Goal: Information Seeking & Learning: Learn about a topic

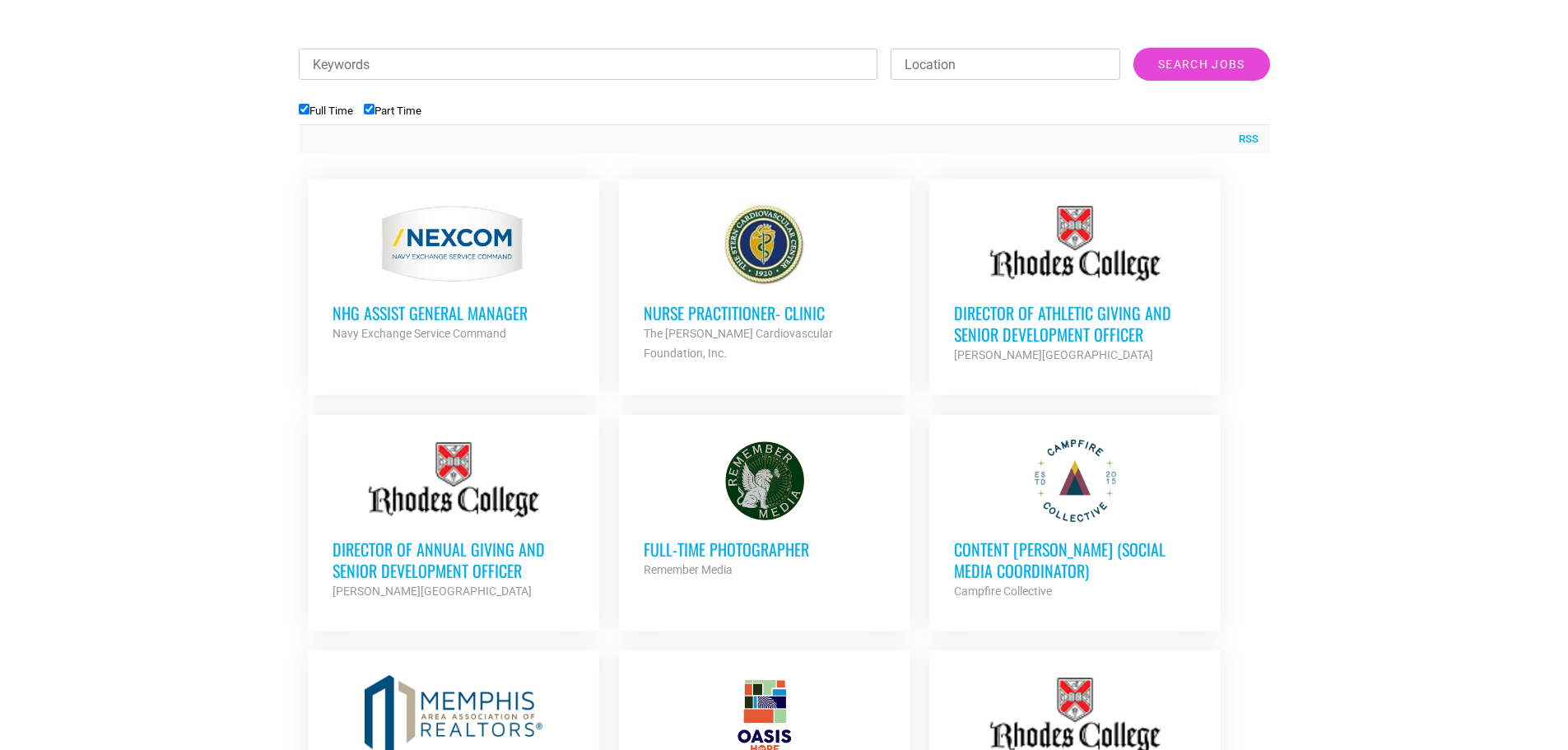
scroll to position [659, 0]
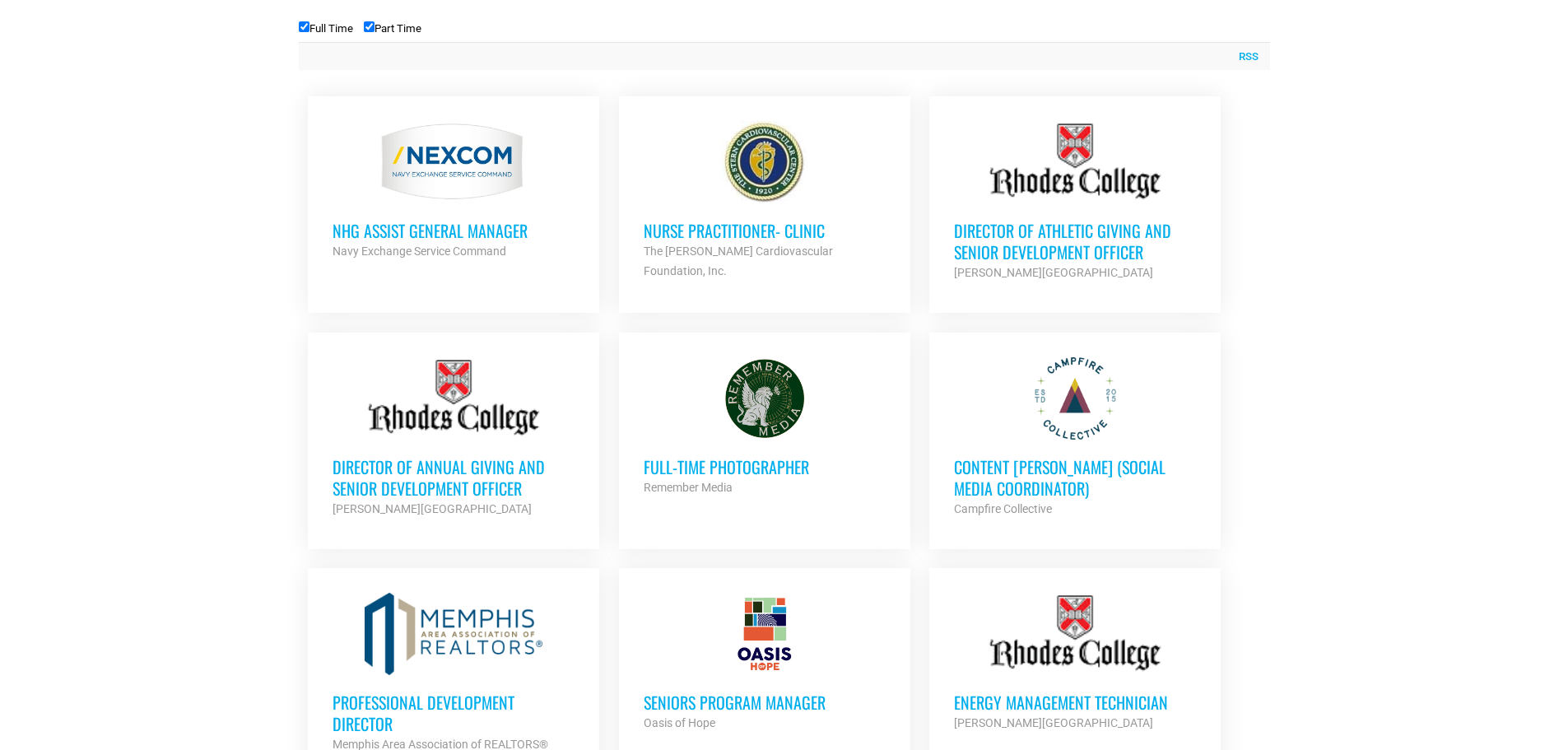
click at [454, 479] on h3 "Director of Annual Giving and Senior Development Officer" at bounding box center [454, 477] width 242 height 43
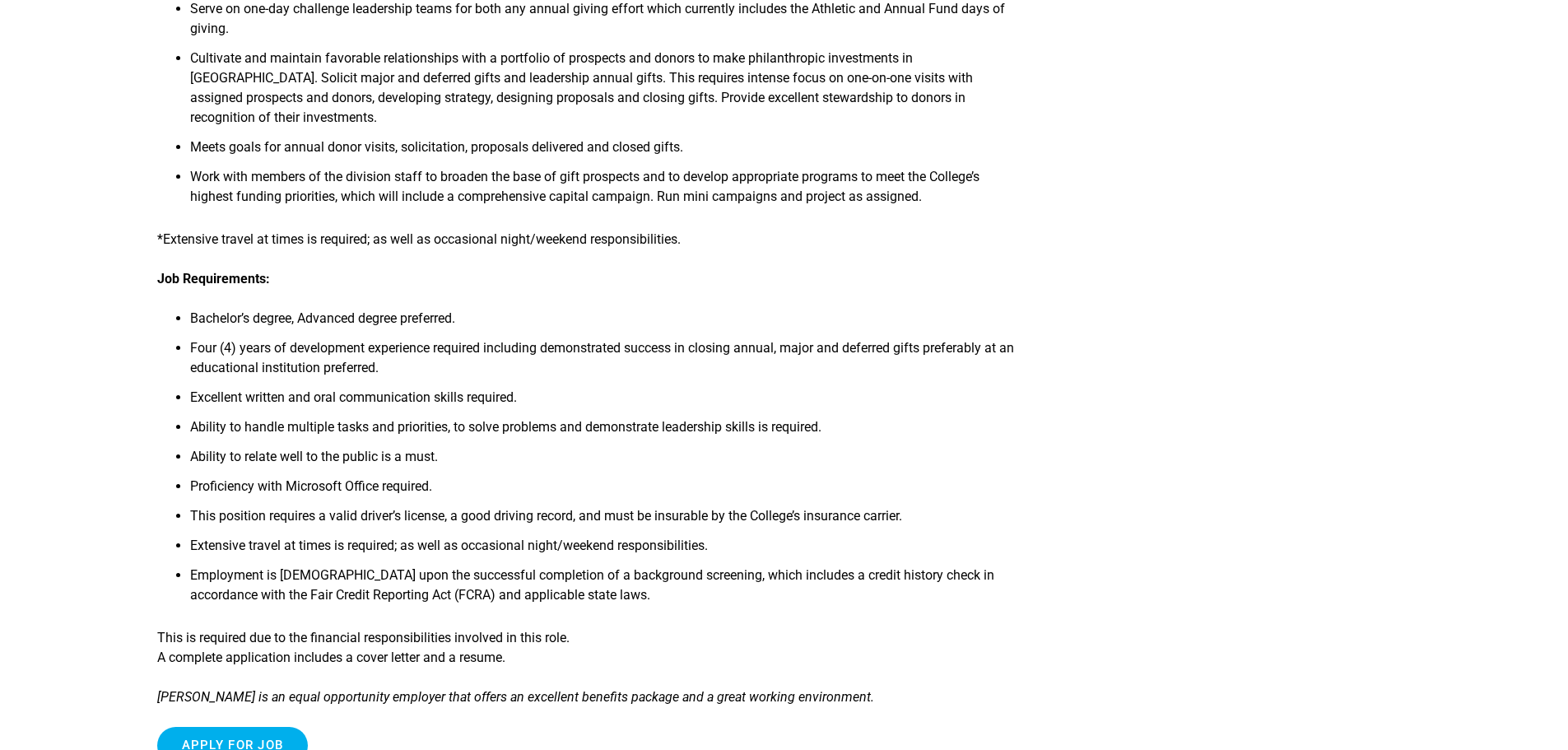
scroll to position [494, 0]
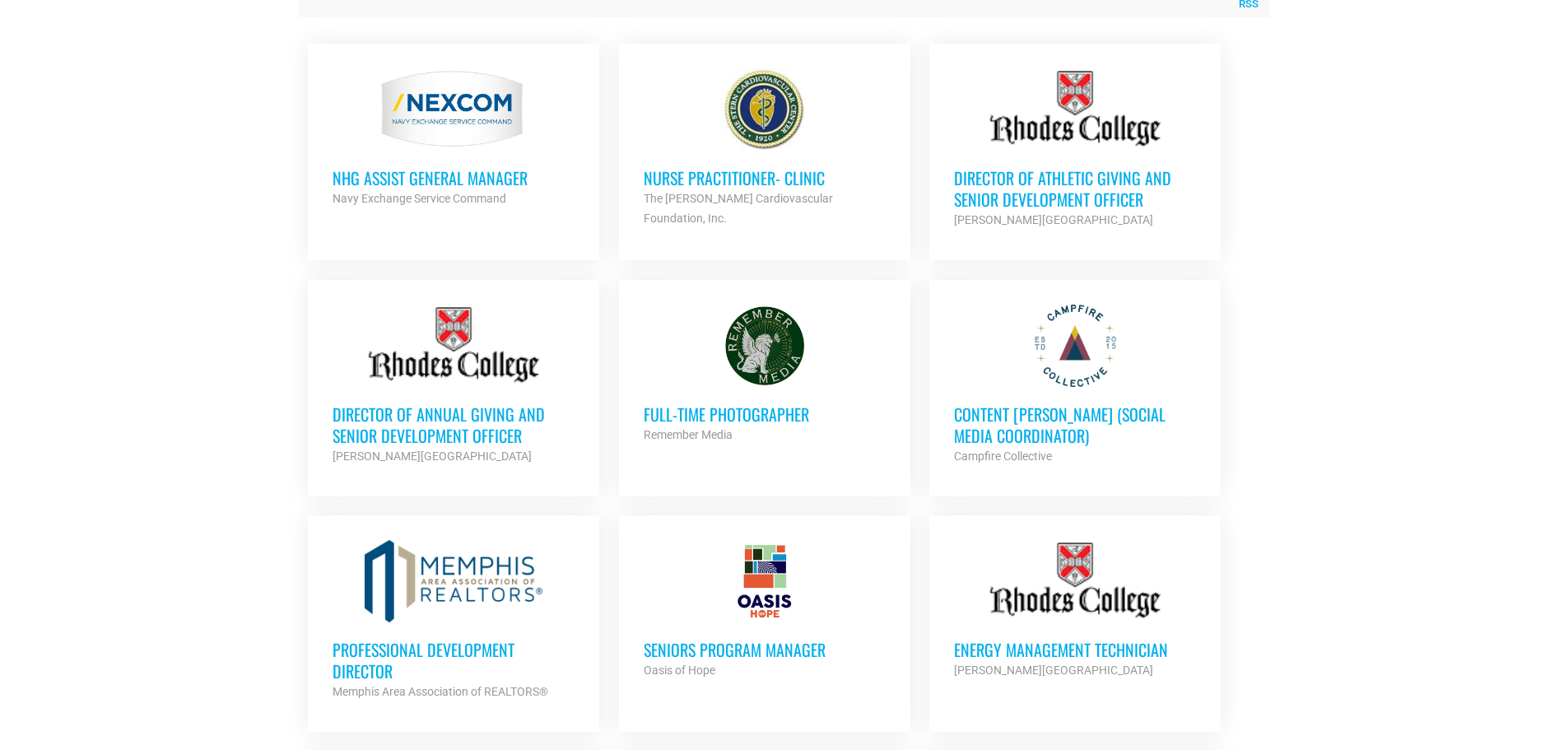
scroll to position [740, 0]
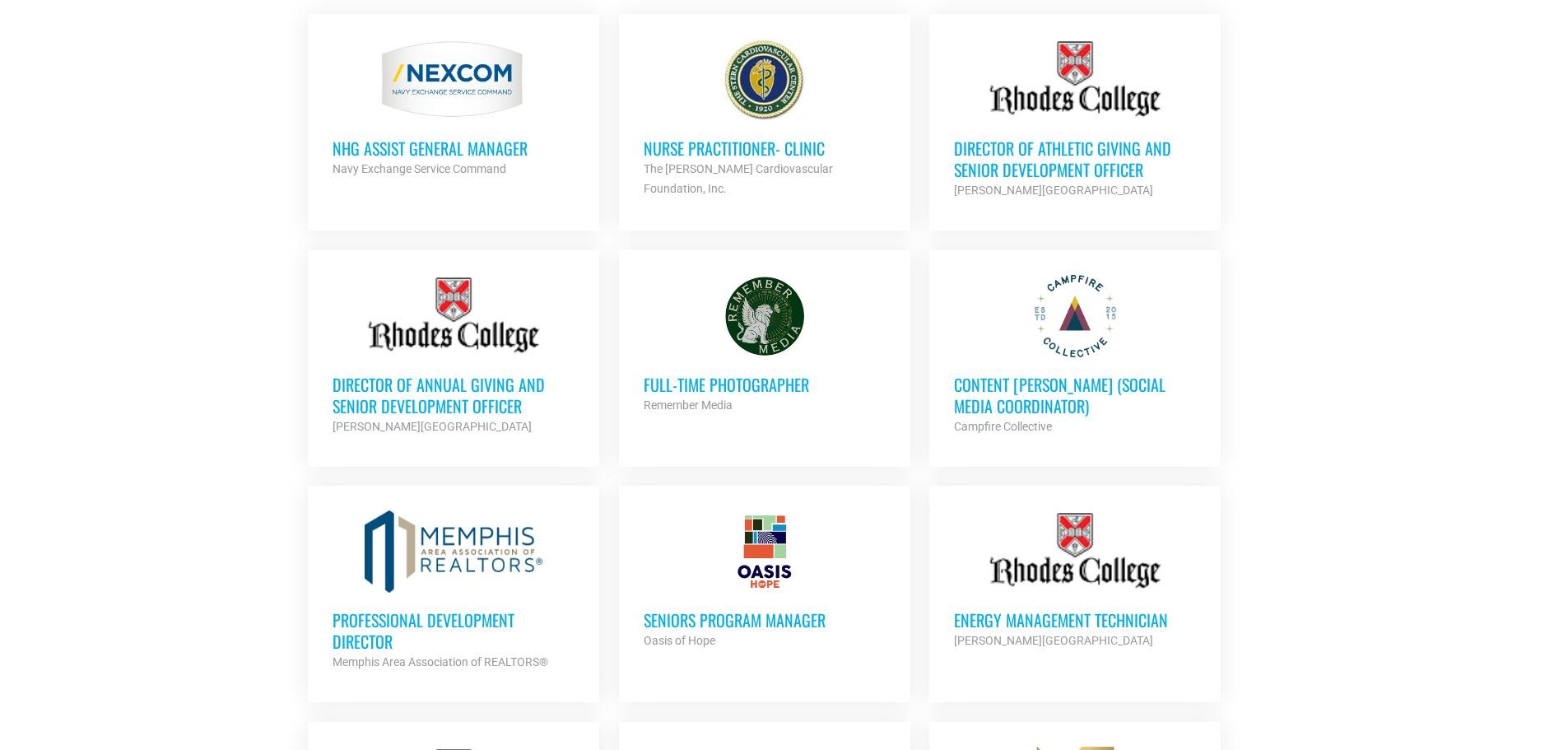
click at [713, 376] on h3 "Full-Time Photographer" at bounding box center [765, 384] width 242 height 21
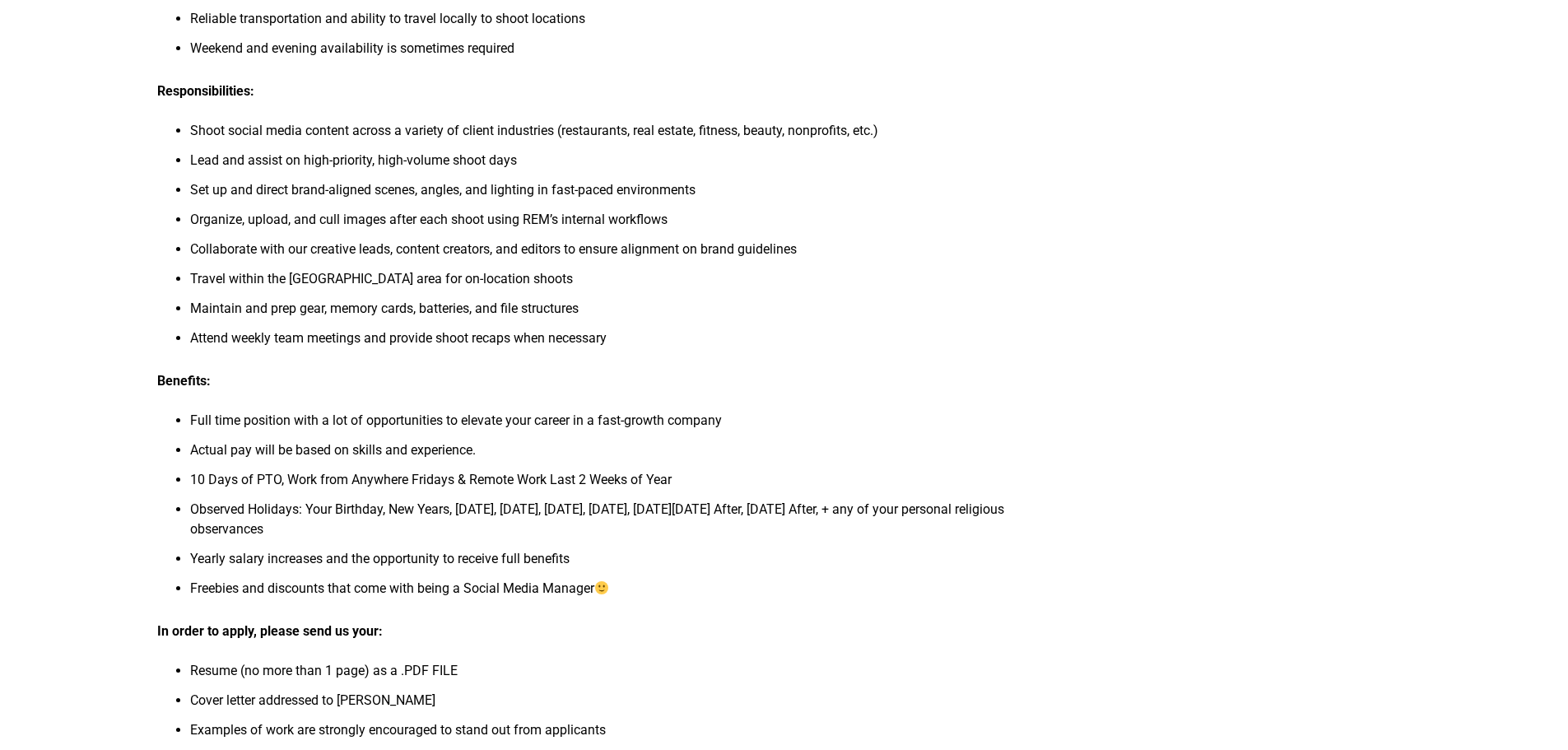
scroll to position [329, 0]
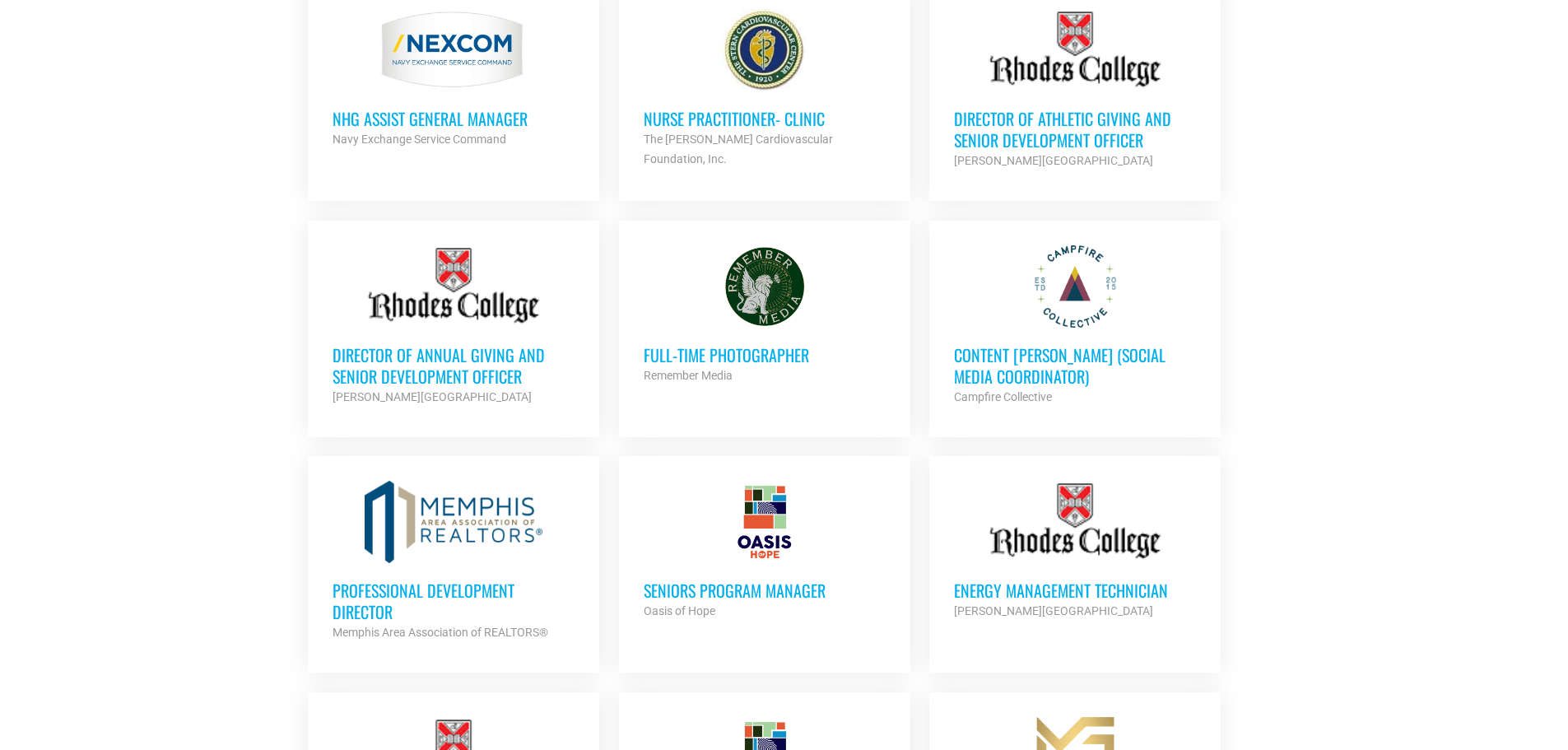
scroll to position [823, 0]
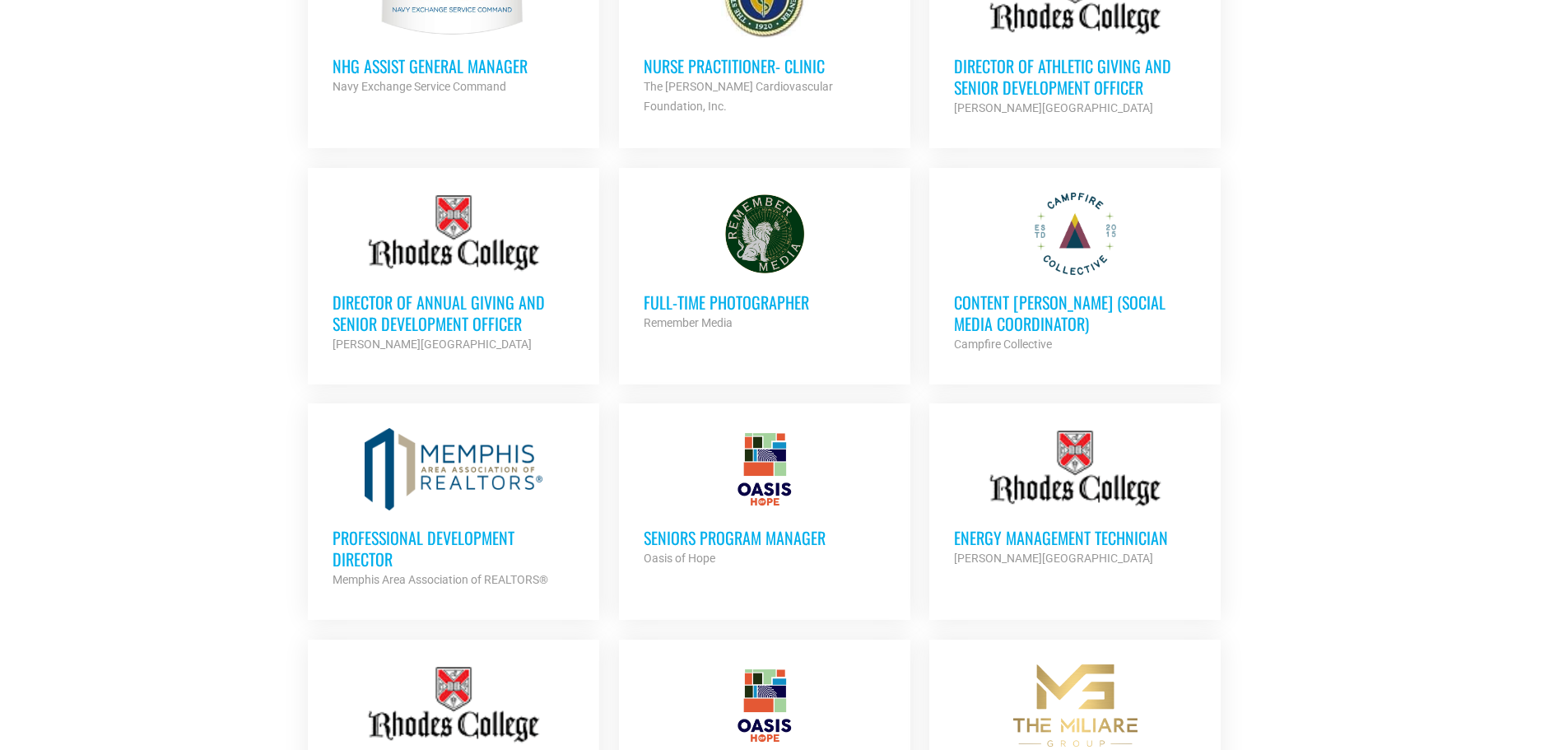
click at [441, 527] on h3 "Professional Development Director" at bounding box center [454, 548] width 242 height 43
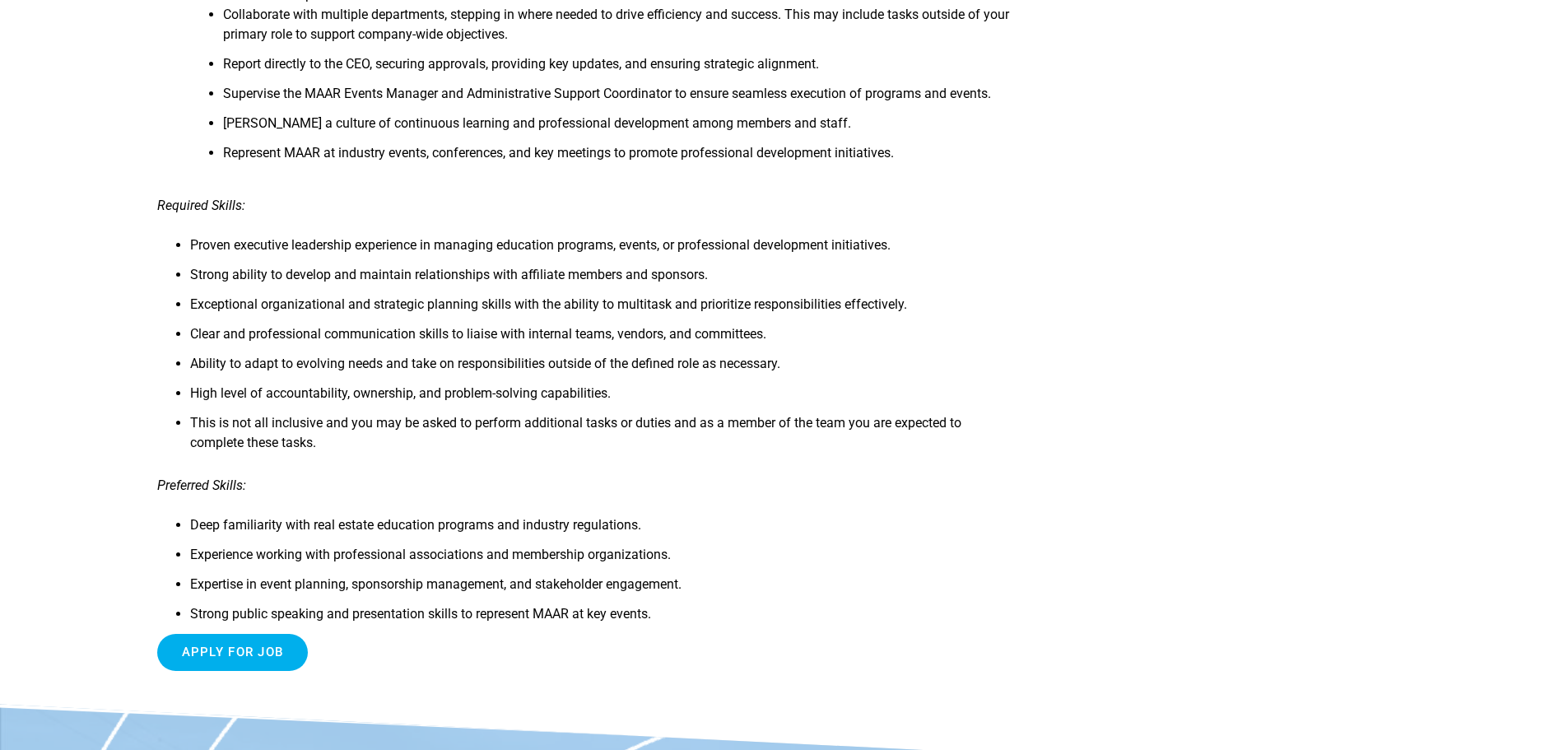
scroll to position [1152, 0]
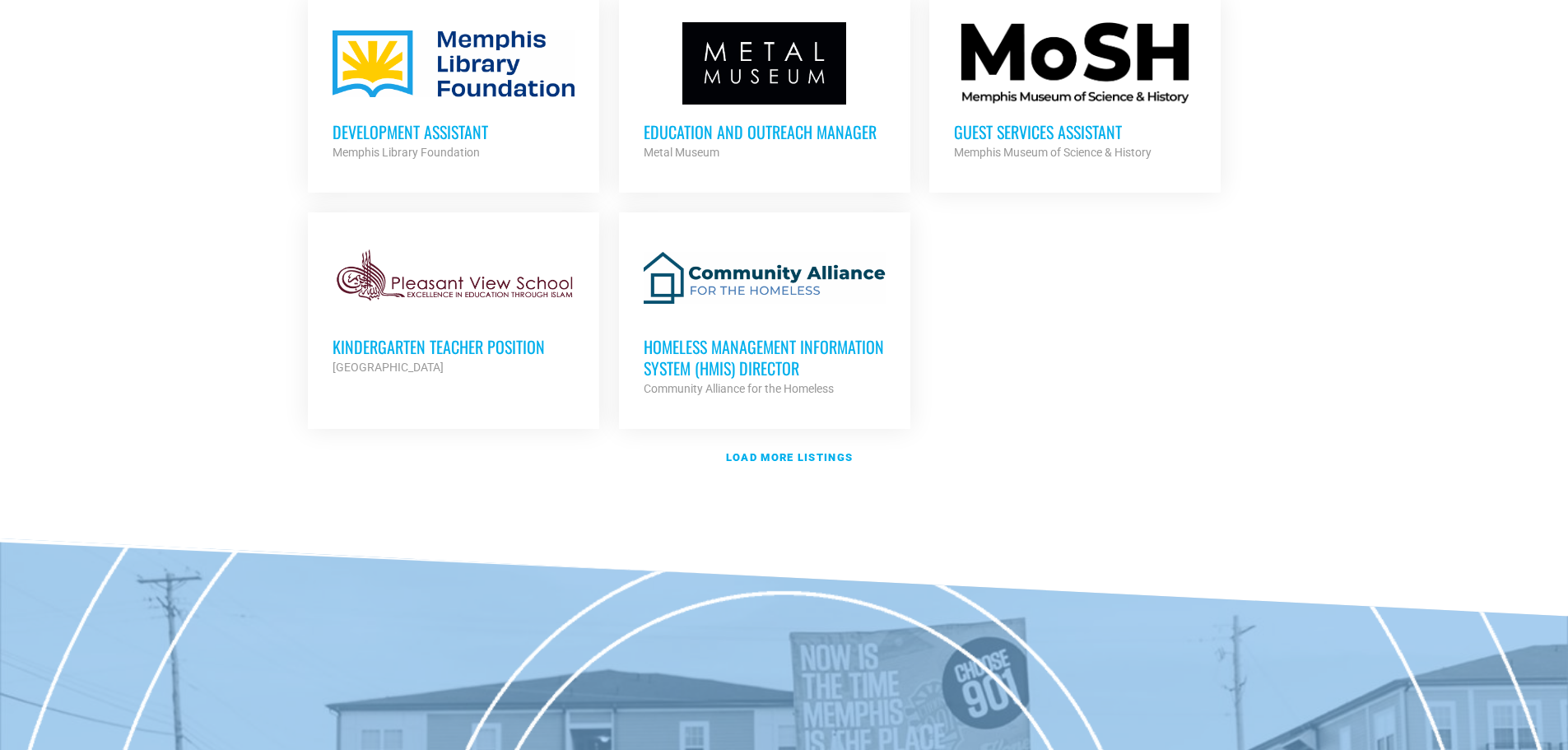
scroll to position [1908, 0]
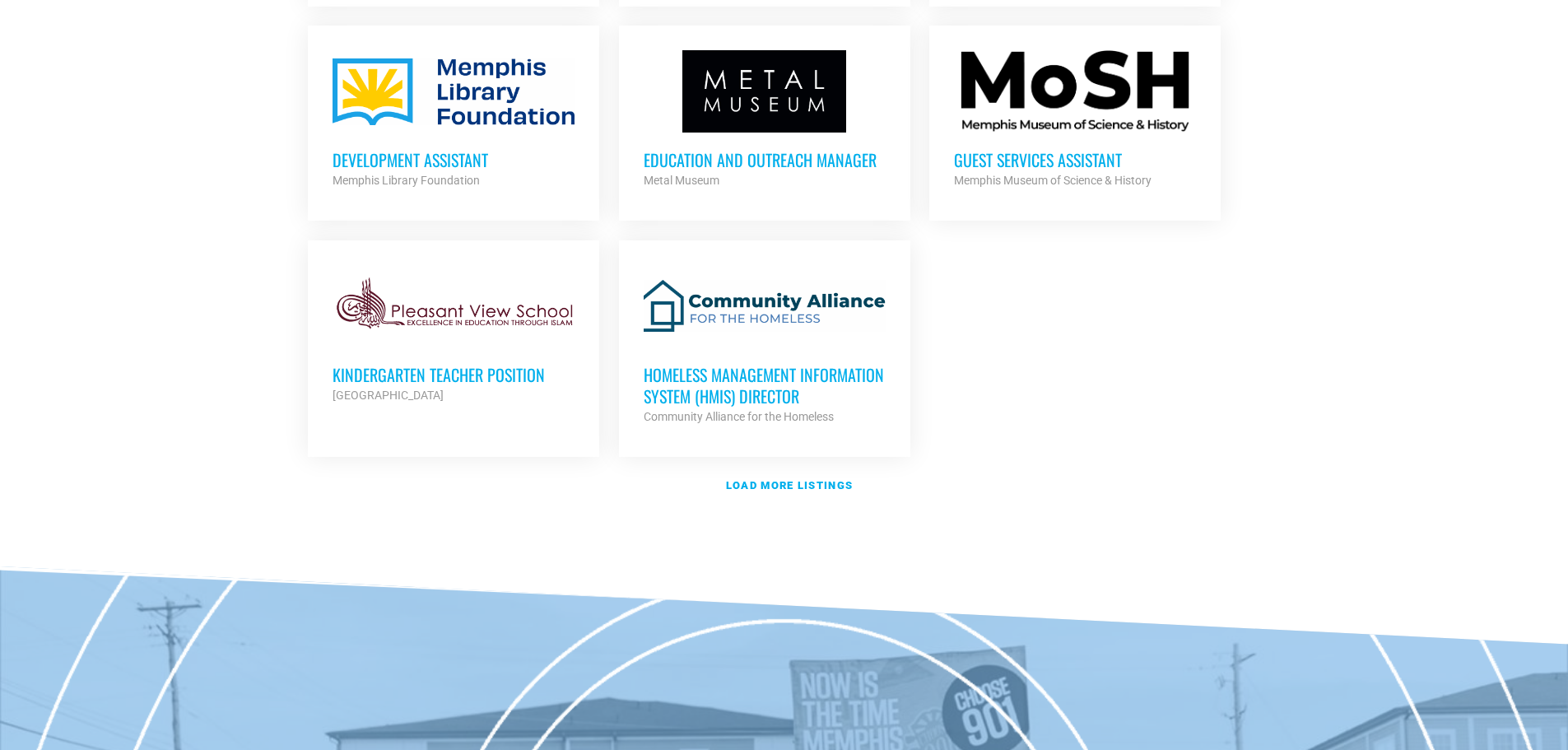
click at [549, 126] on div at bounding box center [454, 91] width 242 height 83
